Goal: Information Seeking & Learning: Check status

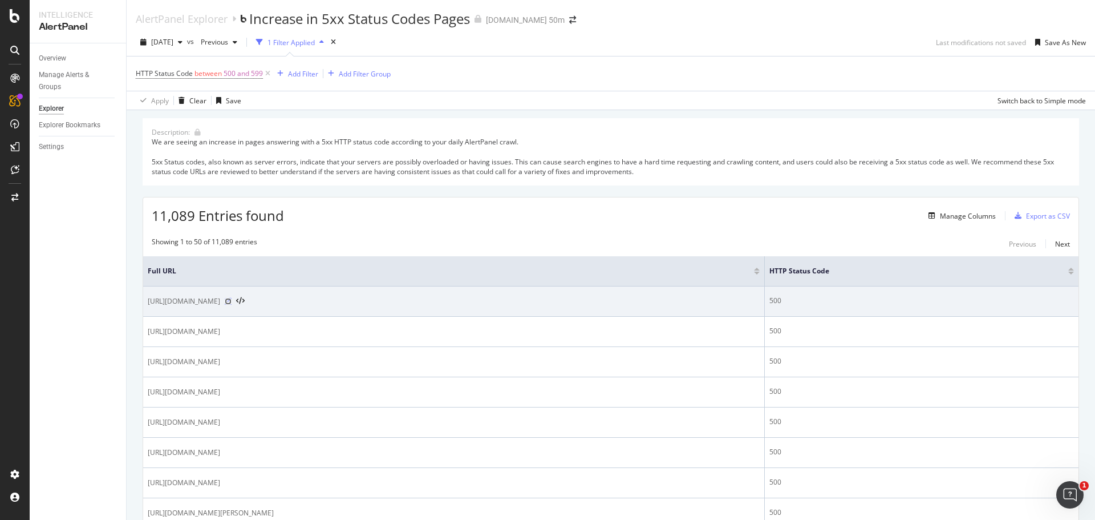
click at [232, 299] on icon at bounding box center [228, 301] width 7 height 7
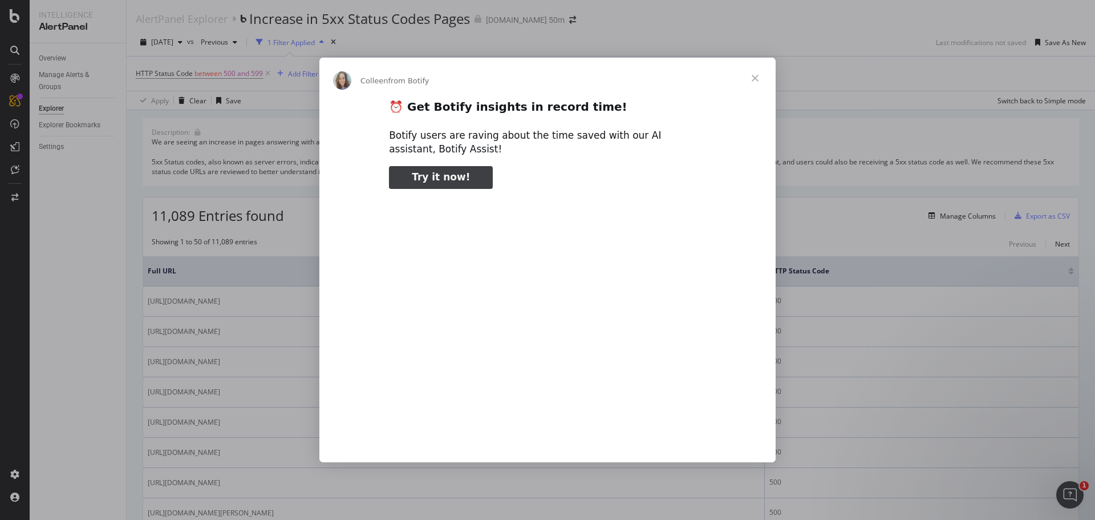
type input "78261"
click at [757, 76] on span "Close" at bounding box center [755, 78] width 41 height 41
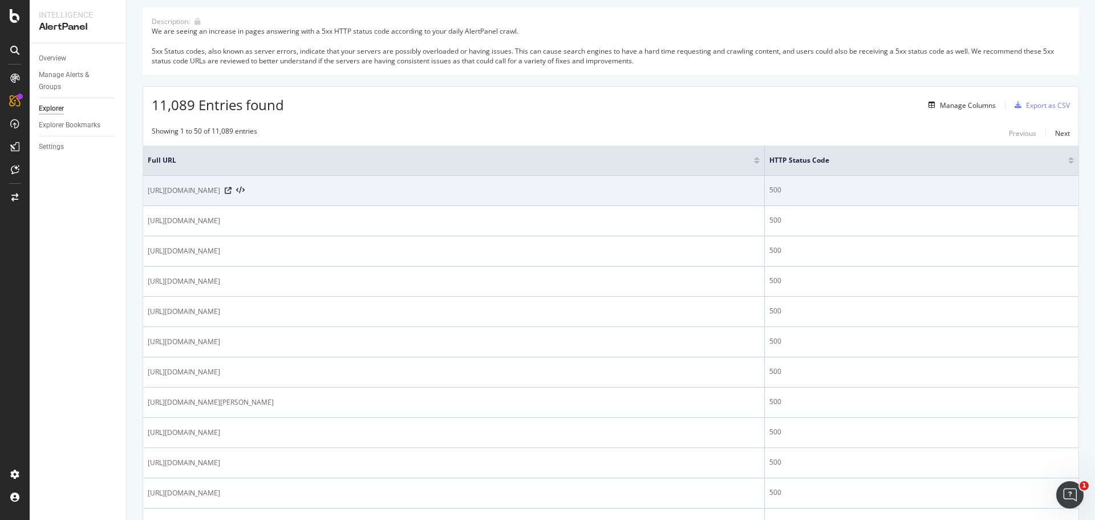
scroll to position [111, 0]
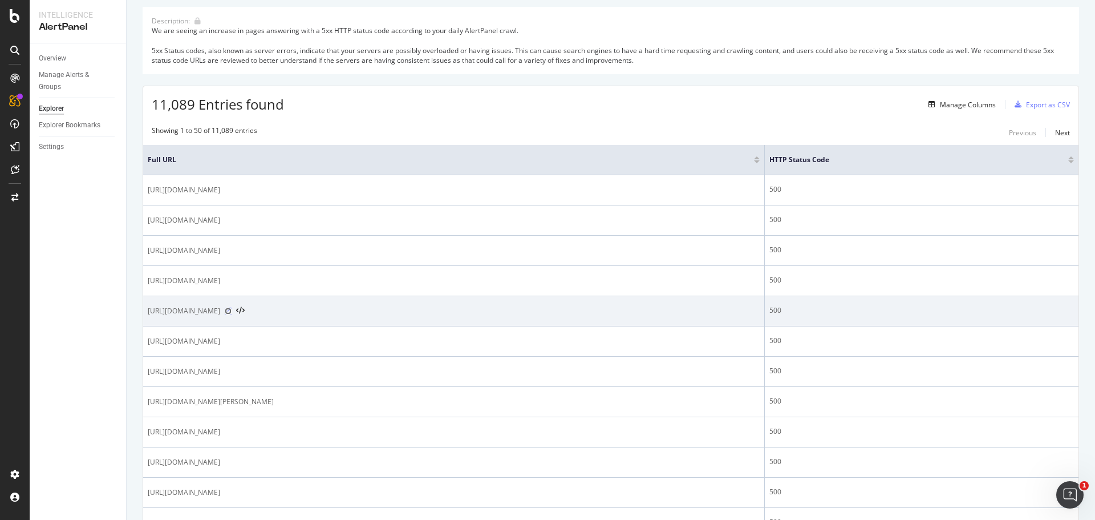
click at [232, 308] on icon at bounding box center [228, 310] width 7 height 7
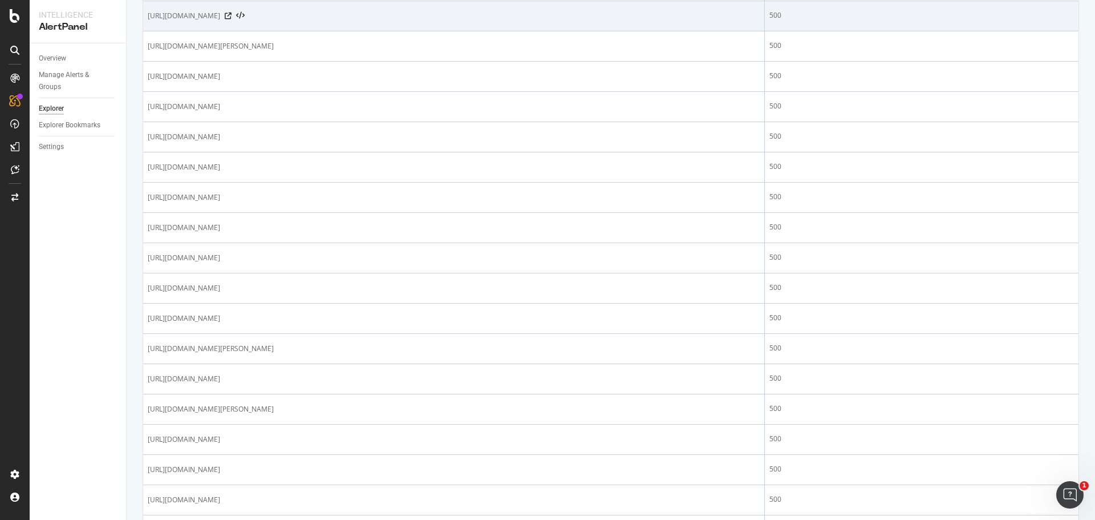
scroll to position [467, 0]
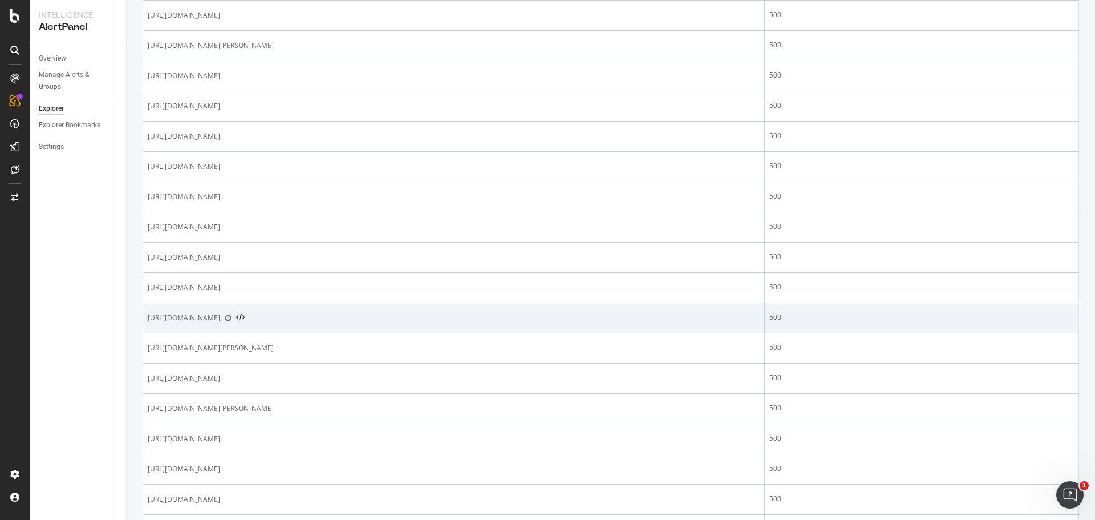
click at [232, 318] on icon at bounding box center [228, 317] width 7 height 7
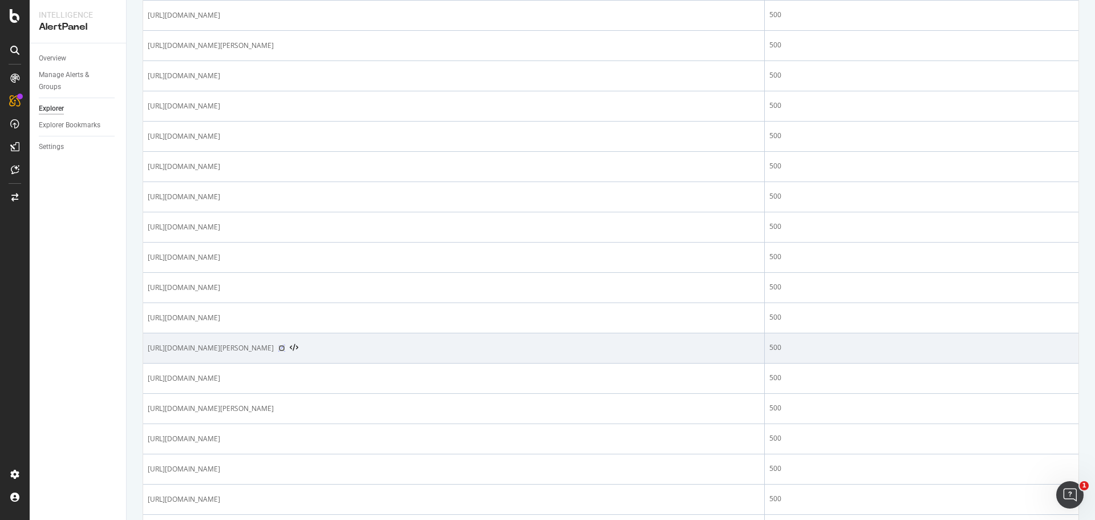
click at [285, 347] on icon at bounding box center [281, 348] width 7 height 7
